Goal: Task Accomplishment & Management: Complete application form

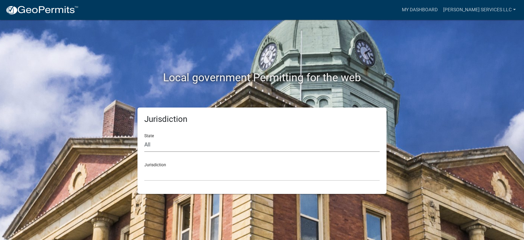
click at [163, 146] on select "All [US_STATE] [US_STATE] [US_STATE] [US_STATE] [US_STATE] [US_STATE] [US_STATE…" at bounding box center [262, 145] width 236 height 14
select select "[US_STATE]"
click at [144, 138] on select "All [US_STATE] [US_STATE] [US_STATE] [US_STATE] [US_STATE] [US_STATE] [US_STATE…" at bounding box center [262, 145] width 236 height 14
click at [159, 171] on select "[GEOGRAPHIC_DATA], [US_STATE] [GEOGRAPHIC_DATA], [US_STATE] [GEOGRAPHIC_DATA], …" at bounding box center [262, 174] width 236 height 14
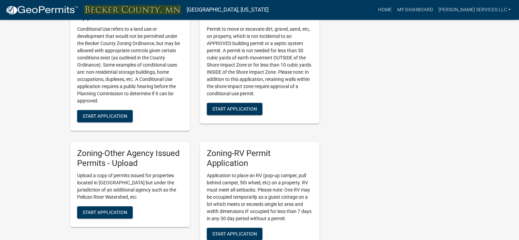
scroll to position [630, 0]
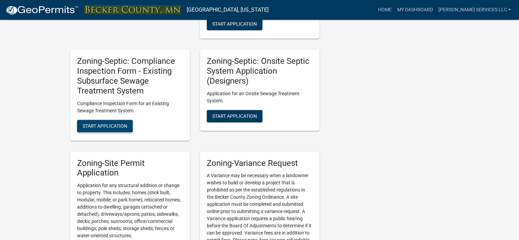
click at [118, 125] on span "Start Application" at bounding box center [105, 125] width 45 height 5
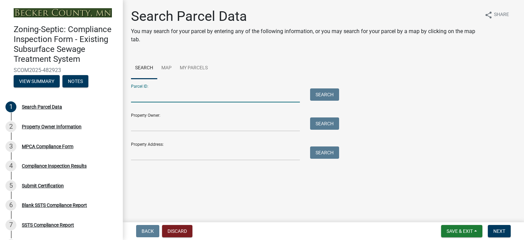
click at [146, 96] on input "Parcel ID:" at bounding box center [215, 95] width 169 height 14
click at [153, 98] on input "Parcel ID:" at bounding box center [215, 95] width 169 height 14
type input "081001000"
click at [318, 95] on button "Search" at bounding box center [324, 94] width 29 height 12
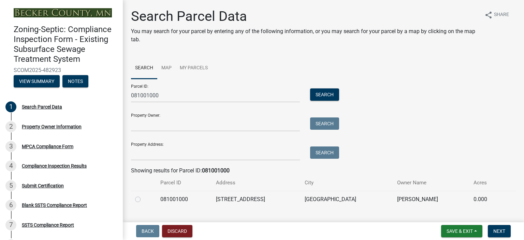
click at [143, 195] on label at bounding box center [143, 195] width 0 height 0
click at [143, 200] on input "radio" at bounding box center [145, 197] width 4 height 4
radio input "true"
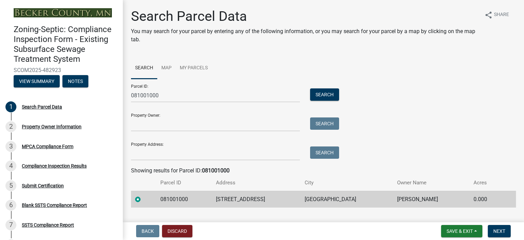
scroll to position [14, 0]
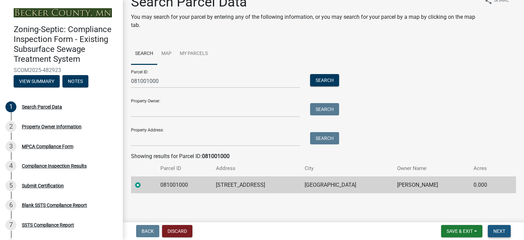
click at [499, 233] on span "Next" at bounding box center [500, 230] width 12 height 5
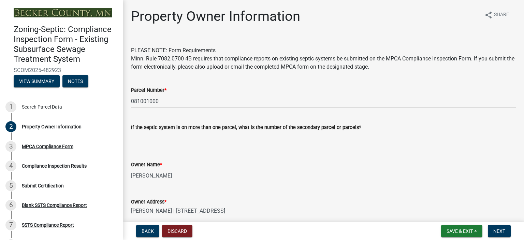
scroll to position [192, 0]
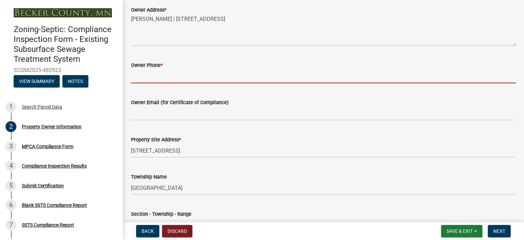
click at [142, 72] on input "Owner Phone *" at bounding box center [323, 76] width 385 height 14
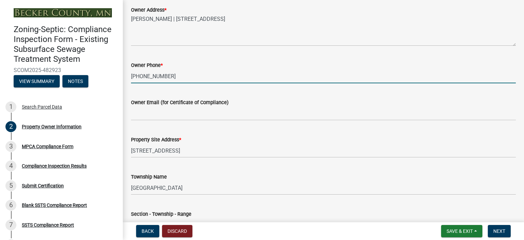
type input "[PHONE_NUMBER]"
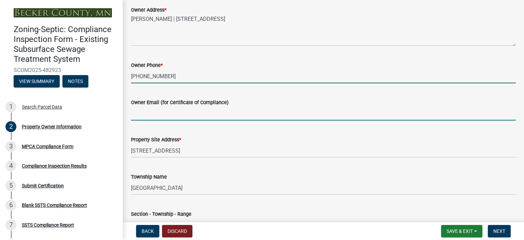
click at [141, 116] on input "Owner Email (for Certificate of Compliance)" at bounding box center [323, 114] width 385 height 14
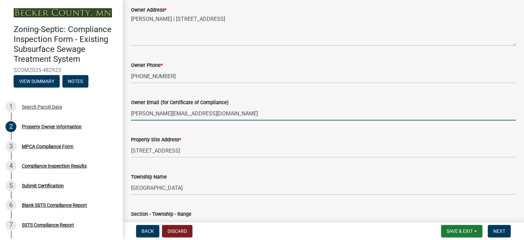
scroll to position [384, 0]
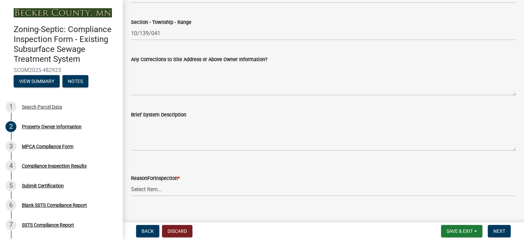
type input "[PERSON_NAME][EMAIL_ADDRESS][DOMAIN_NAME]"
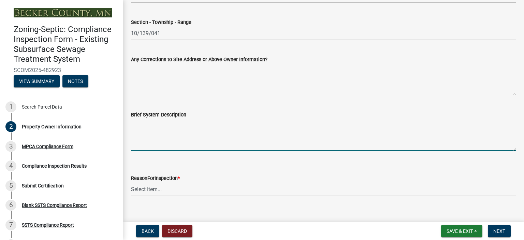
click at [142, 135] on textarea "Brief System Description" at bounding box center [323, 135] width 385 height 32
type textarea "1500gal holding tank"
click at [151, 190] on select "Select Item... Property Sale Lake Study Required for Permit Other" at bounding box center [323, 189] width 385 height 14
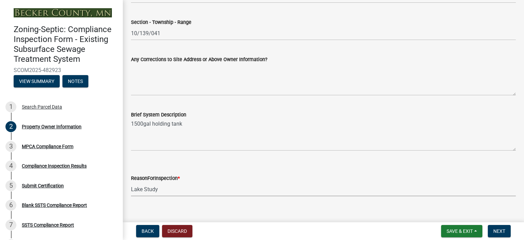
click at [131, 182] on select "Select Item... Property Sale Lake Study Required for Permit Other" at bounding box center [323, 189] width 385 height 14
select select "3e6c5637-c66b-418d-927c-69aaf39ab5a9"
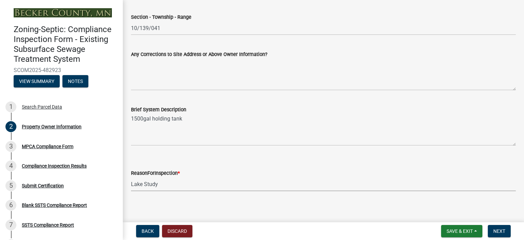
scroll to position [393, 0]
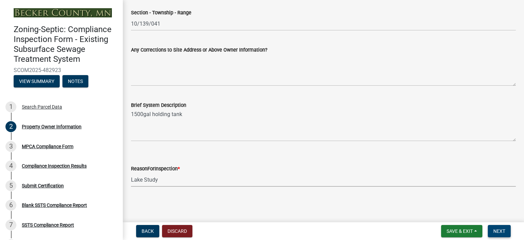
click at [500, 229] on span "Next" at bounding box center [500, 230] width 12 height 5
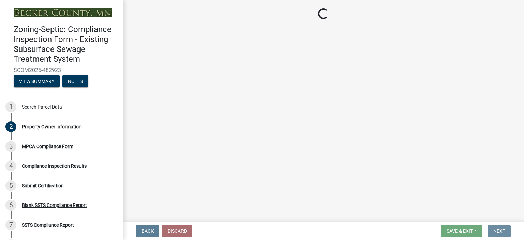
scroll to position [0, 0]
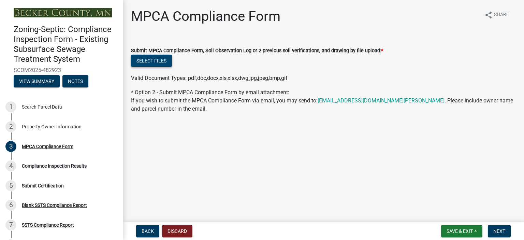
click at [155, 60] on button "Select files" at bounding box center [151, 61] width 41 height 12
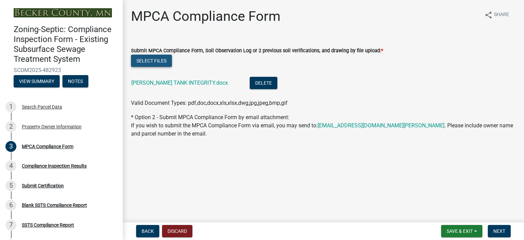
click at [150, 62] on button "Select files" at bounding box center [151, 61] width 41 height 12
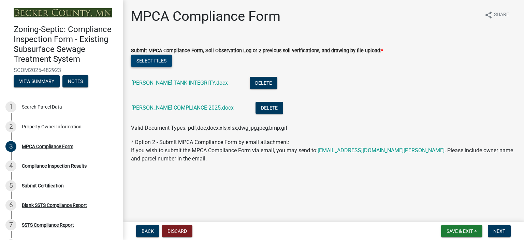
click at [155, 61] on button "Select files" at bounding box center [151, 61] width 41 height 12
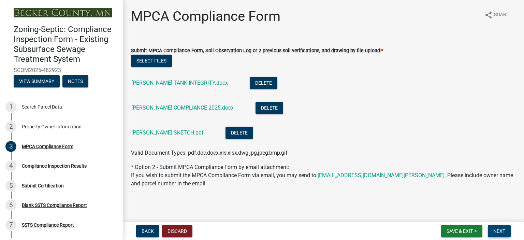
click at [498, 230] on span "Next" at bounding box center [500, 230] width 12 height 5
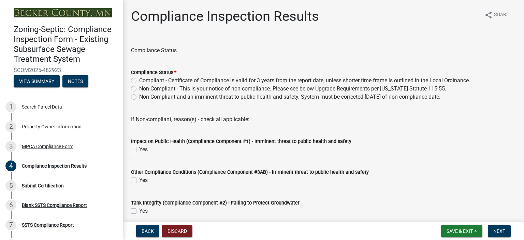
click at [139, 80] on label "Compliant - Certificate of Compliance is valid for 3 years from the report date…" at bounding box center [304, 80] width 331 height 8
click at [139, 80] on input "Compliant - Certificate of Compliance is valid for 3 years from the report date…" at bounding box center [141, 78] width 4 height 4
radio input "true"
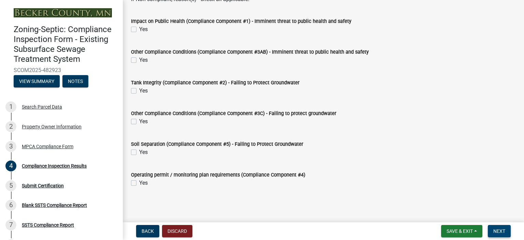
click at [499, 231] on span "Next" at bounding box center [500, 230] width 12 height 5
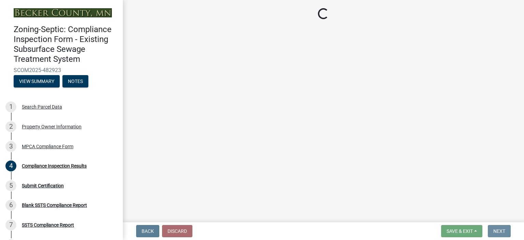
scroll to position [0, 0]
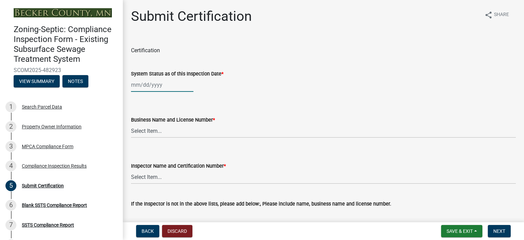
click at [147, 87] on div at bounding box center [162, 85] width 62 height 14
select select "9"
select select "2025"
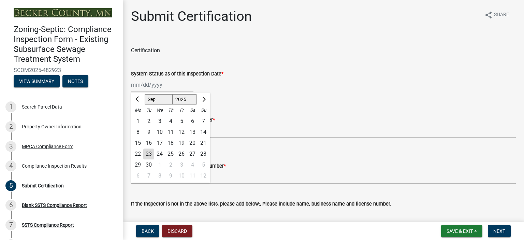
click at [171, 132] on div "11" at bounding box center [170, 132] width 11 height 11
type input "[DATE]"
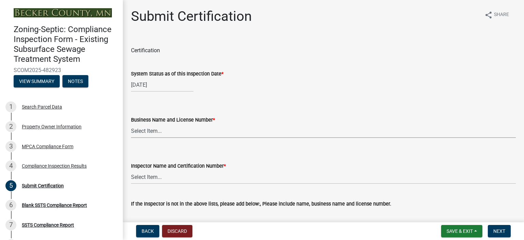
click at [152, 128] on select "Select Item... OTHER – Not listed (please add in next field and we will add to …" at bounding box center [323, 131] width 385 height 14
click at [131, 124] on select "Select Item... OTHER – Not listed (please add in next field and we will add to …" at bounding box center [323, 131] width 385 height 14
select select "bcfe7f5e-9e4b-476e-b21b-9e772d6d3856"
click at [148, 179] on select "Select Item... OTHER – Not listed (please add in next field and we will add to …" at bounding box center [323, 177] width 385 height 14
click at [131, 170] on select "Select Item... OTHER – Not listed (please add in next field and we will add to …" at bounding box center [323, 177] width 385 height 14
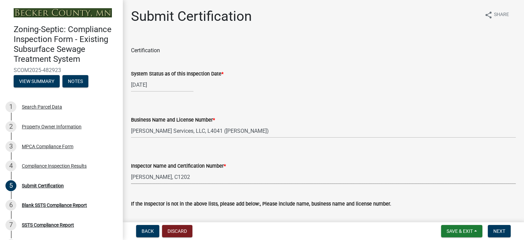
select select "a787d007-a62e-41ac-9f04-dcf6cd6a5779"
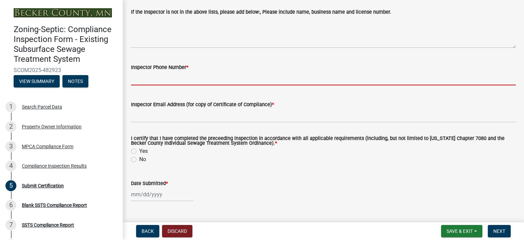
click at [144, 76] on input "Inspector Phone Number *" at bounding box center [323, 78] width 385 height 14
type input "2188501248"
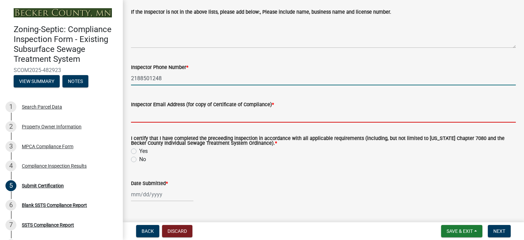
type input "[PERSON_NAME][DOMAIN_NAME][EMAIL_ADDRESS][DOMAIN_NAME]"
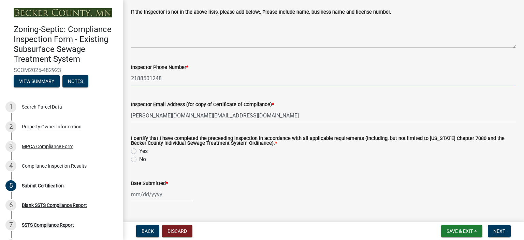
click at [139, 150] on label "Yes" at bounding box center [143, 151] width 9 height 8
click at [139, 150] on input "Yes" at bounding box center [141, 149] width 4 height 4
radio input "true"
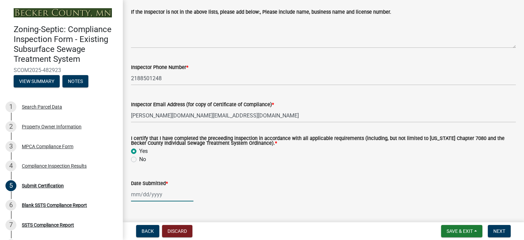
click at [144, 196] on div at bounding box center [162, 194] width 62 height 14
select select "9"
select select "2025"
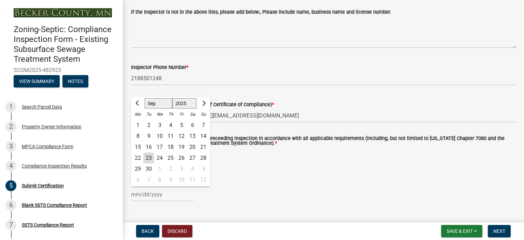
click at [150, 158] on div "23" at bounding box center [148, 158] width 11 height 11
type input "[DATE]"
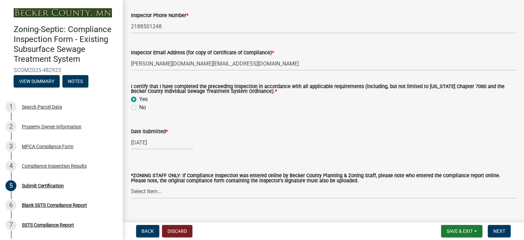
scroll to position [256, 0]
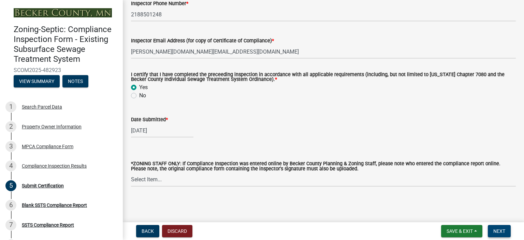
click at [504, 230] on span "Next" at bounding box center [500, 230] width 12 height 5
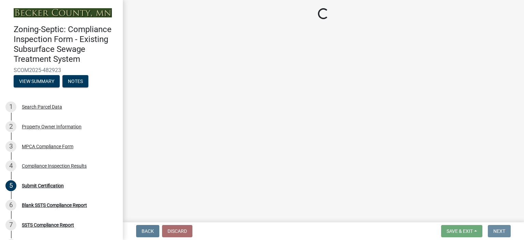
scroll to position [0, 0]
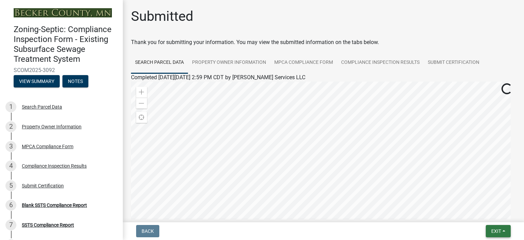
click at [500, 234] on button "Exit" at bounding box center [498, 231] width 25 height 12
click at [482, 214] on button "Save & Exit" at bounding box center [484, 213] width 55 height 16
